Goal: Task Accomplishment & Management: Manage account settings

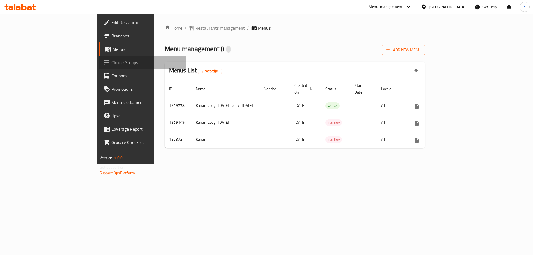
click at [111, 65] on span "Choice Groups" at bounding box center [146, 62] width 70 height 7
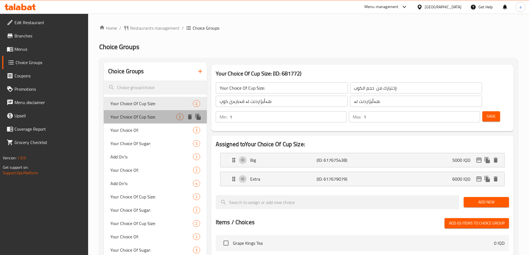
click at [149, 116] on span "Your Choice Of Cup Size:" at bounding box center [143, 117] width 66 height 7
type input "Your Choice Of Cup Size:"
type input "إختيارك من حجم الكوب:"
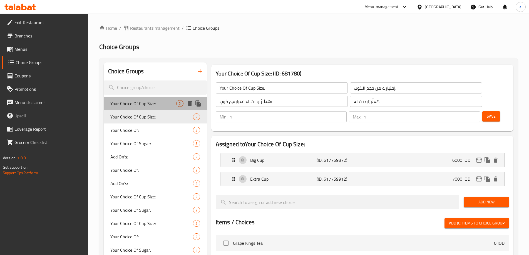
click at [147, 106] on span "Your Choice Of Cup Size:" at bounding box center [143, 103] width 66 height 7
type input "Your Choice Of Cup Size:"
type input "إختيارك من حجم الكوب:"
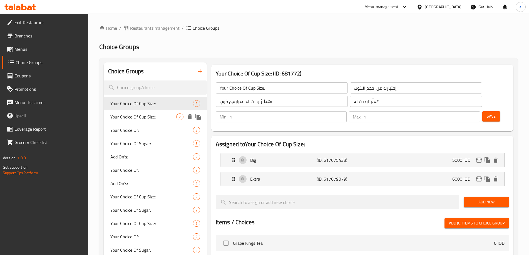
click at [147, 115] on span "Your Choice Of Cup Size:" at bounding box center [143, 117] width 66 height 7
type input "Your Choice Of Cup Size:"
type input "إختيارك من حجم الكوب:"
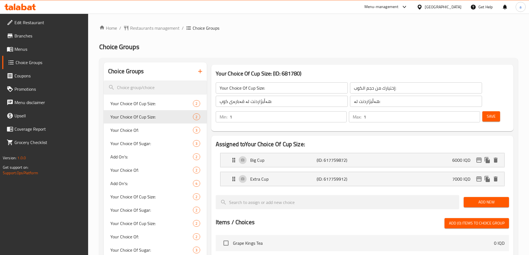
click at [26, 8] on icon at bounding box center [23, 7] width 5 height 7
